Goal: Transaction & Acquisition: Obtain resource

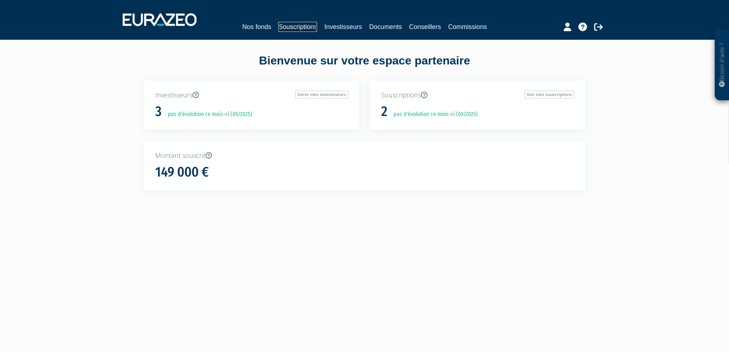
click at [293, 25] on link "Souscriptions" at bounding box center [297, 27] width 39 height 10
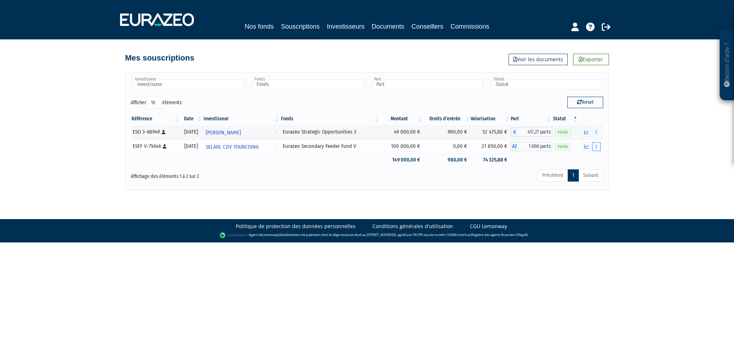
click at [599, 146] on button "button" at bounding box center [596, 146] width 9 height 9
click at [652, 161] on div "Besoin d'aide ? × J'ai besoin d'aide Si vous avez une question à propos du fonc…" at bounding box center [367, 95] width 734 height 190
click at [608, 27] on icon at bounding box center [606, 27] width 9 height 9
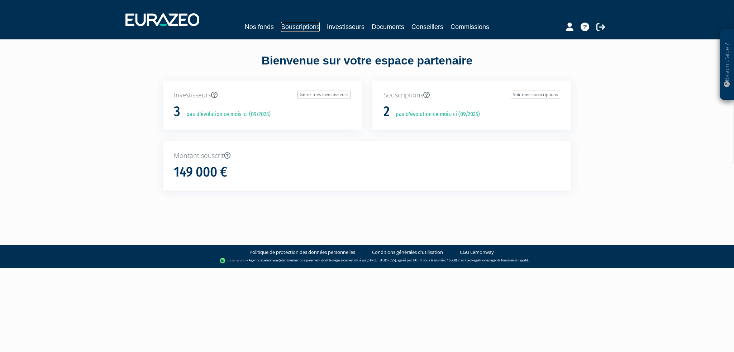
click at [299, 22] on link "Souscriptions" at bounding box center [300, 27] width 39 height 10
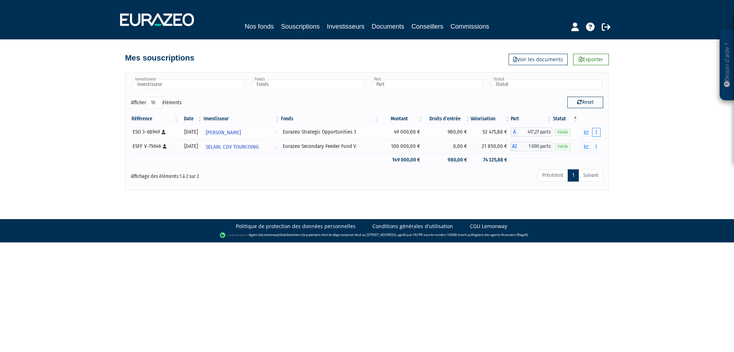
click at [598, 130] on button "button" at bounding box center [596, 132] width 9 height 9
click at [587, 143] on link "Documents" at bounding box center [581, 145] width 36 height 12
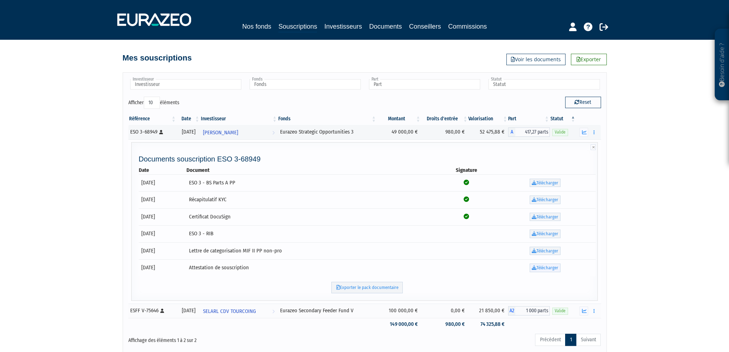
click at [555, 269] on link "Télécharger" at bounding box center [544, 268] width 31 height 9
click at [542, 181] on link "Télécharger" at bounding box center [544, 183] width 31 height 9
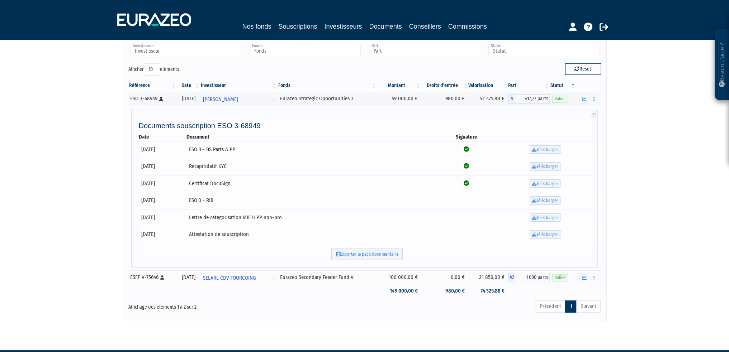
scroll to position [17, 0]
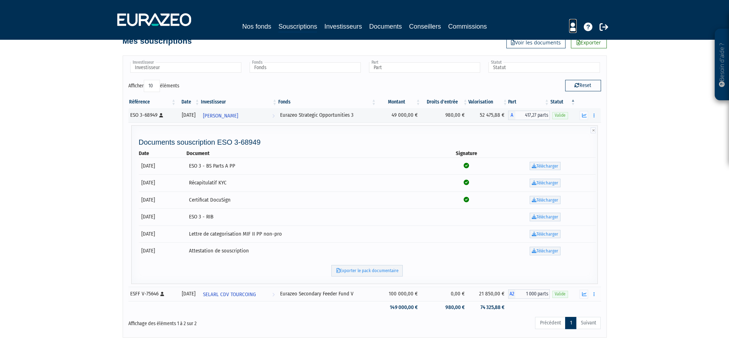
click at [569, 25] on icon at bounding box center [573, 27] width 8 height 9
click at [571, 28] on icon at bounding box center [573, 27] width 8 height 9
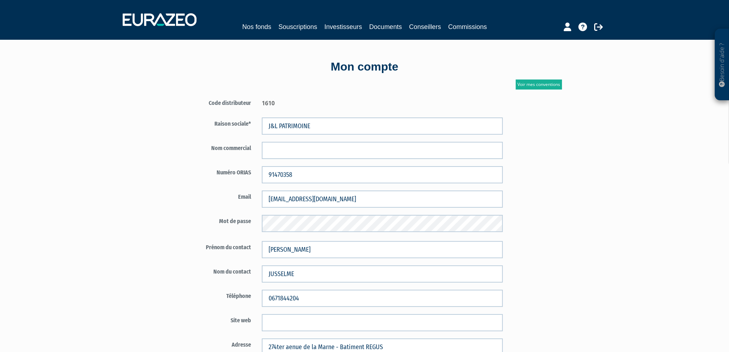
drag, startPoint x: 157, startPoint y: 200, endPoint x: 128, endPoint y: 121, distance: 84.5
click at [257, 24] on link "Nos fonds" at bounding box center [256, 27] width 29 height 10
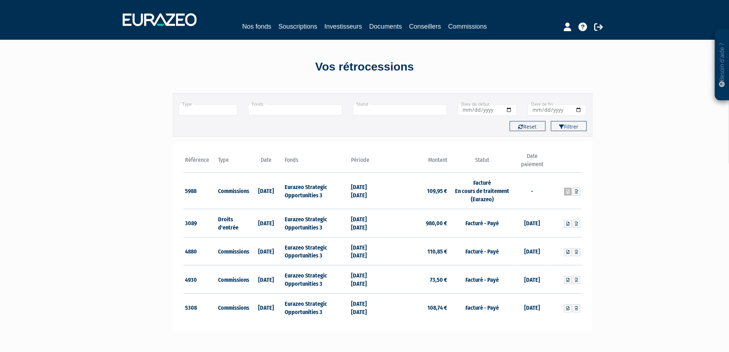
click at [567, 192] on icon at bounding box center [567, 192] width 3 height 4
click at [578, 194] on link at bounding box center [576, 192] width 8 height 8
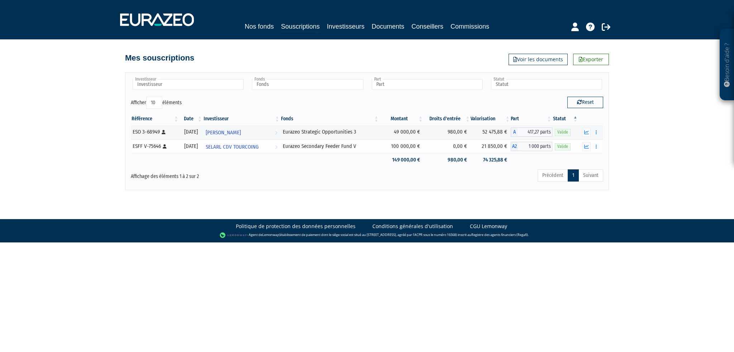
drag, startPoint x: 482, startPoint y: 147, endPoint x: 510, endPoint y: 147, distance: 28.7
click at [510, 147] on td "21 850,00 €" at bounding box center [491, 146] width 40 height 14
copy td "21 850,00 €"
click at [588, 147] on icon "button" at bounding box center [586, 146] width 5 height 5
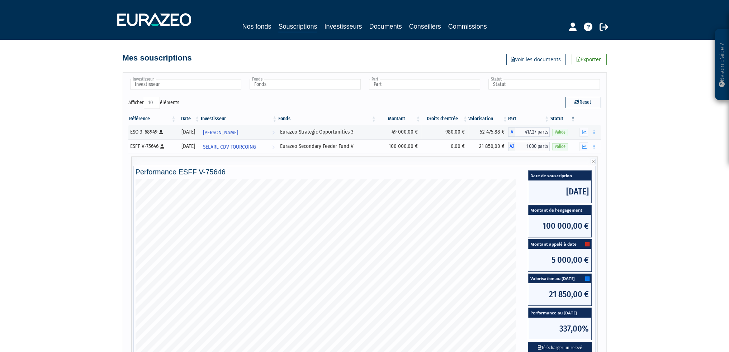
click at [163, 147] on icon at bounding box center [162, 146] width 4 height 4
click at [254, 22] on link "Nos fonds" at bounding box center [256, 27] width 29 height 10
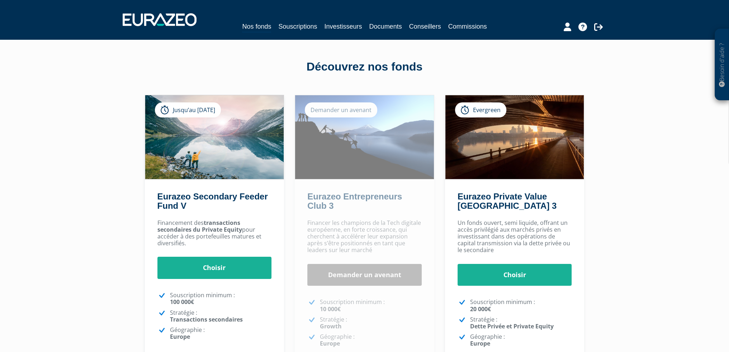
drag, startPoint x: 298, startPoint y: 272, endPoint x: 294, endPoint y: 141, distance: 130.9
